Goal: Task Accomplishment & Management: Manage account settings

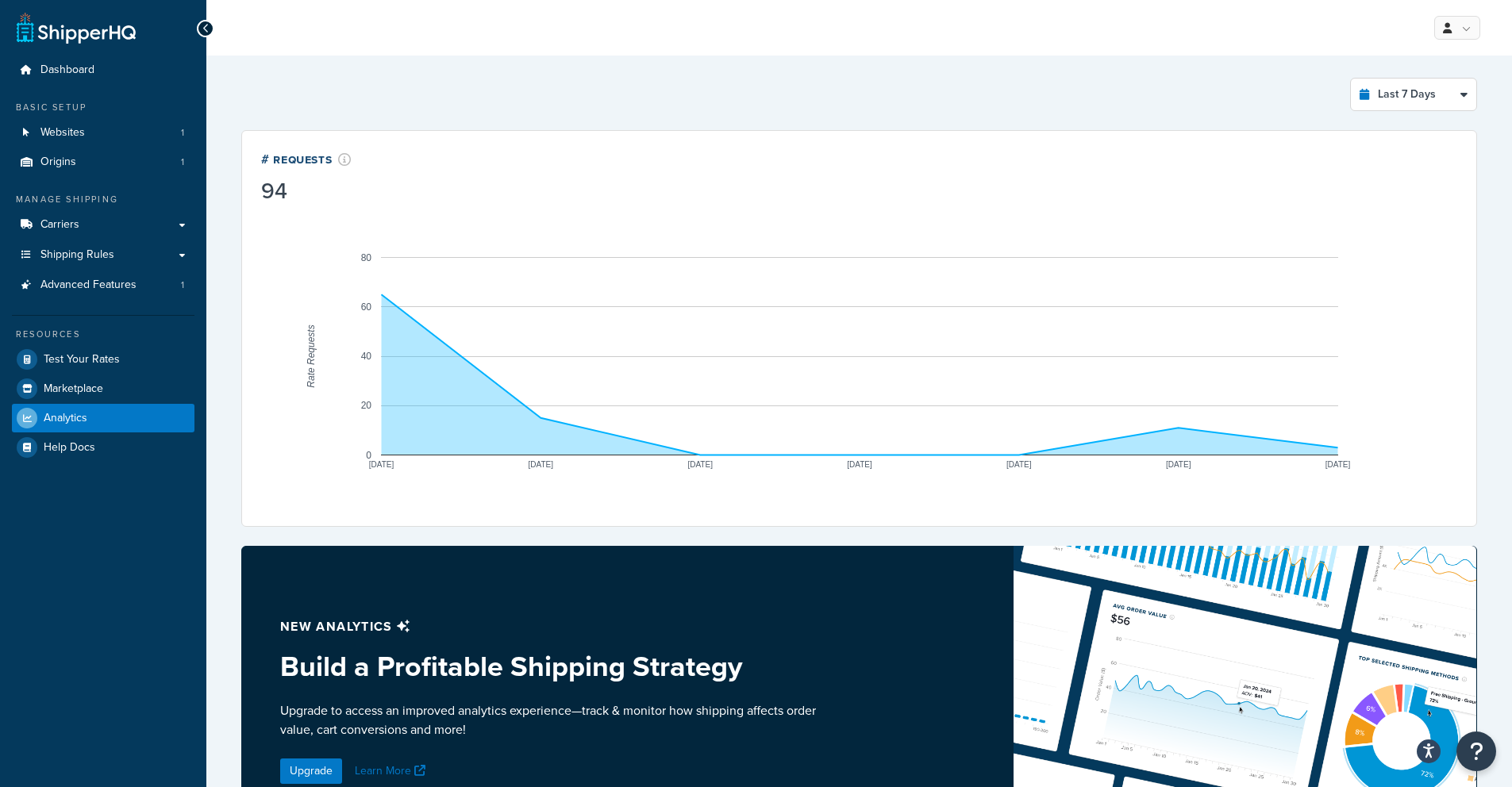
select select "last_7_days"
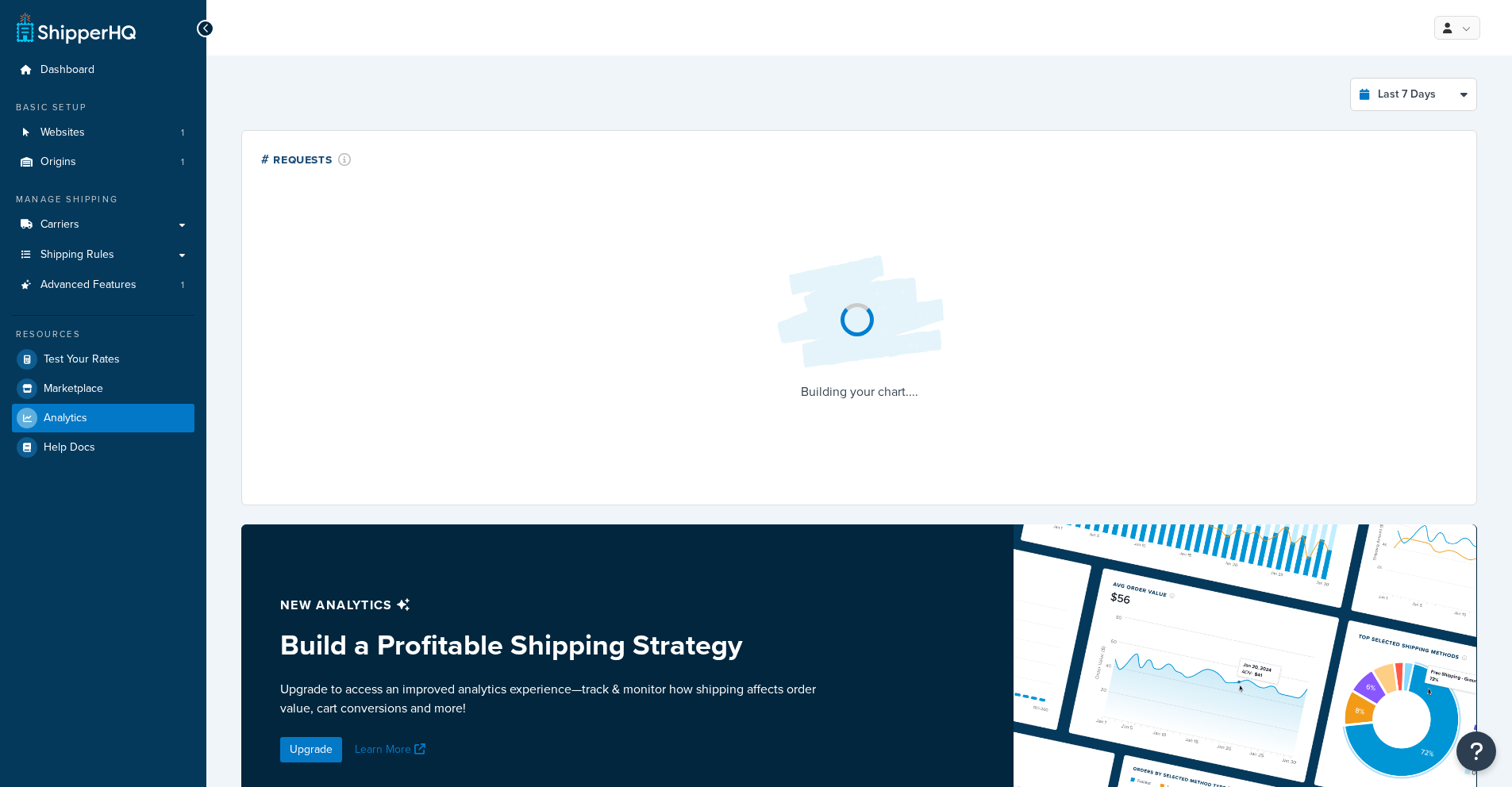
select select "last_7_days"
click at [102, 259] on span "Shipping Rules" at bounding box center [77, 255] width 74 height 13
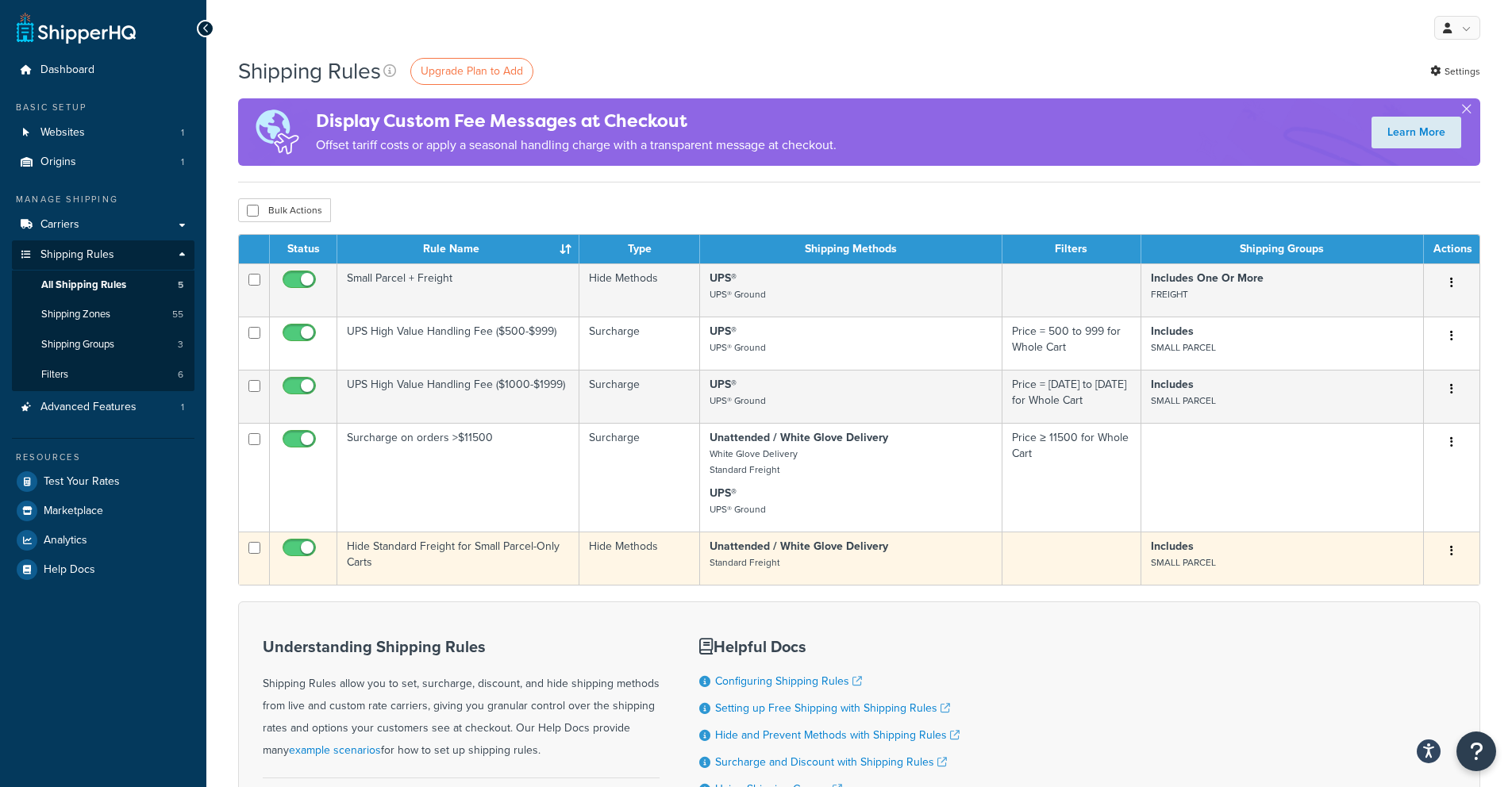
click at [307, 546] on input "checkbox" at bounding box center [301, 552] width 44 height 20
checkbox input "false"
